Goal: Information Seeking & Learning: Learn about a topic

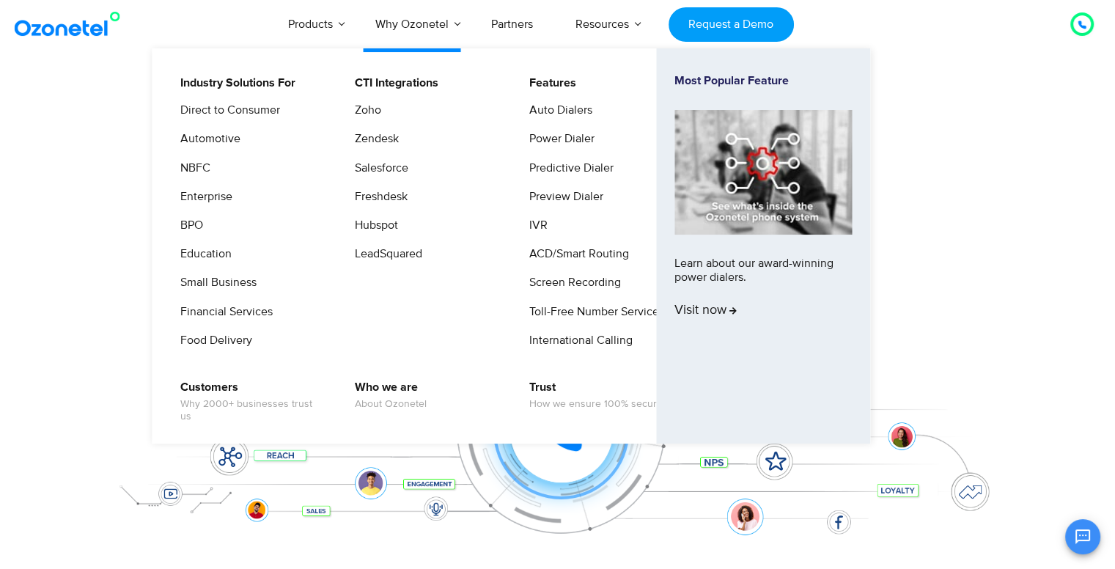
scroll to position [0, 45]
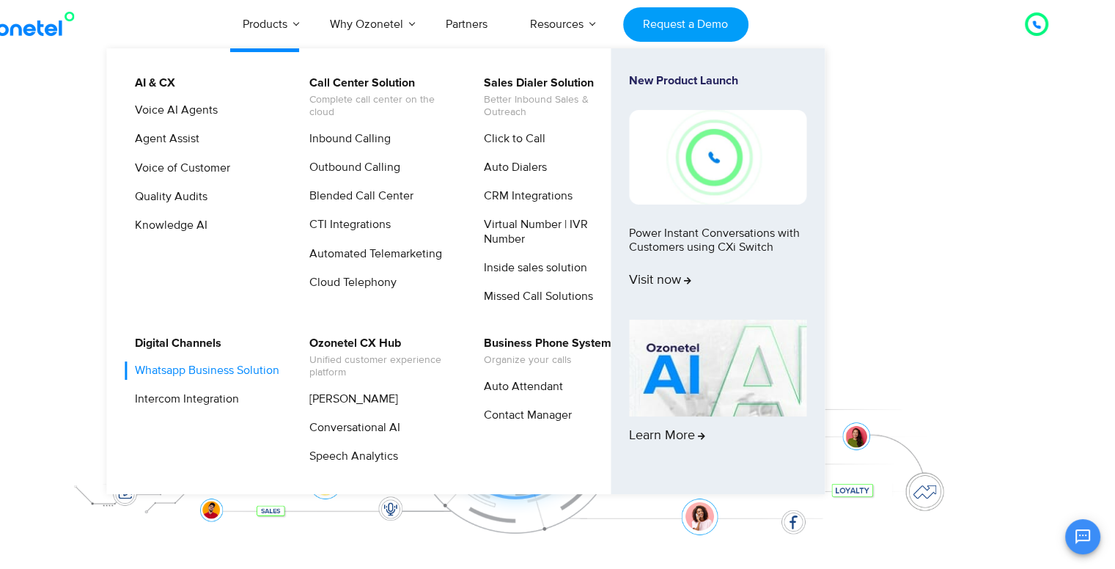
click at [177, 380] on link "Whatsapp Business Solution" at bounding box center [203, 371] width 156 height 18
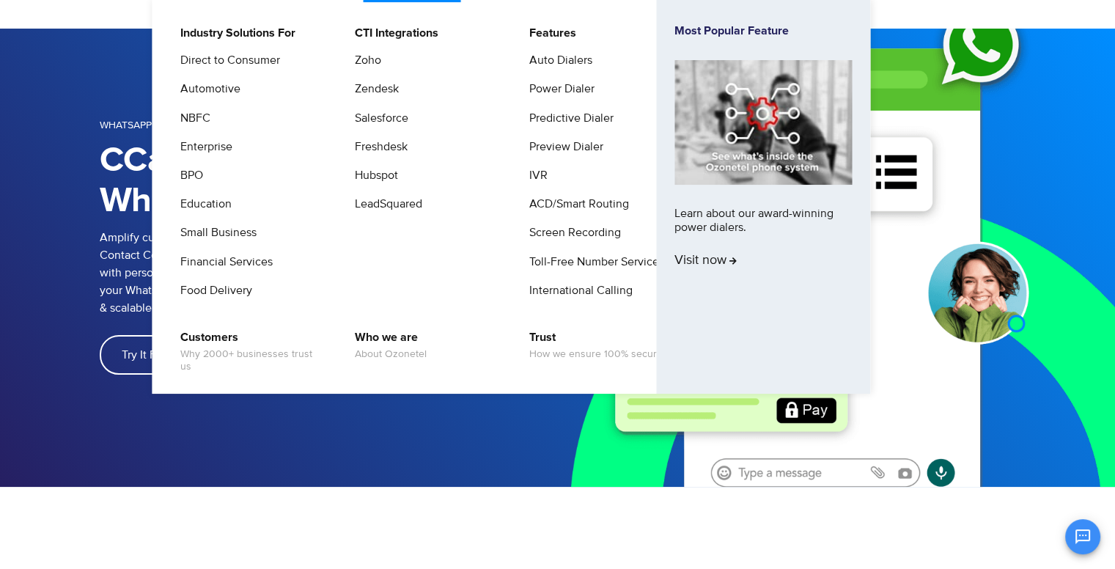
scroll to position [50, 0]
click at [213, 203] on link "Education" at bounding box center [202, 204] width 63 height 18
